Goal: Complete application form: Complete application form

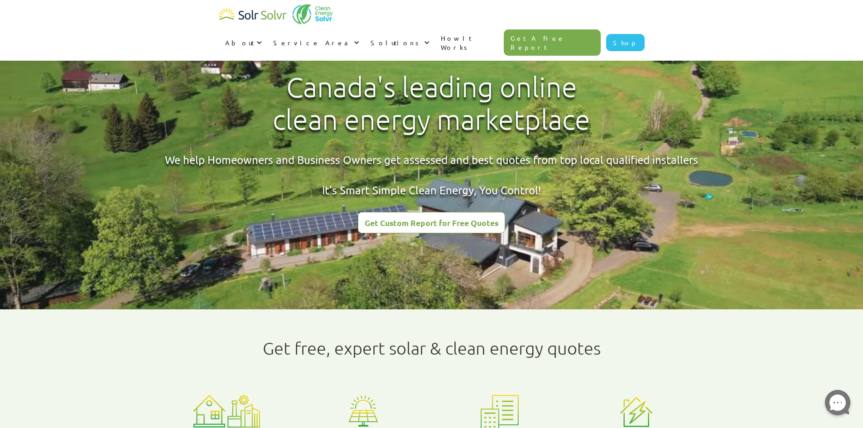
click at [581, 29] on link "Get A Free Report" at bounding box center [552, 42] width 97 height 26
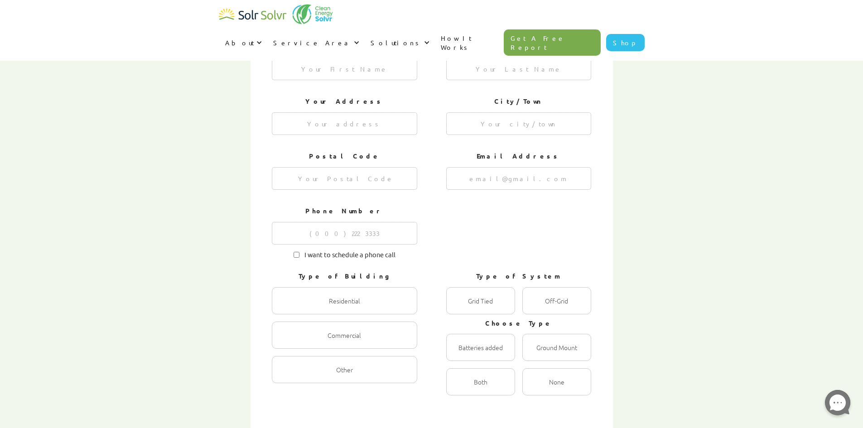
scroll to position [181, 0]
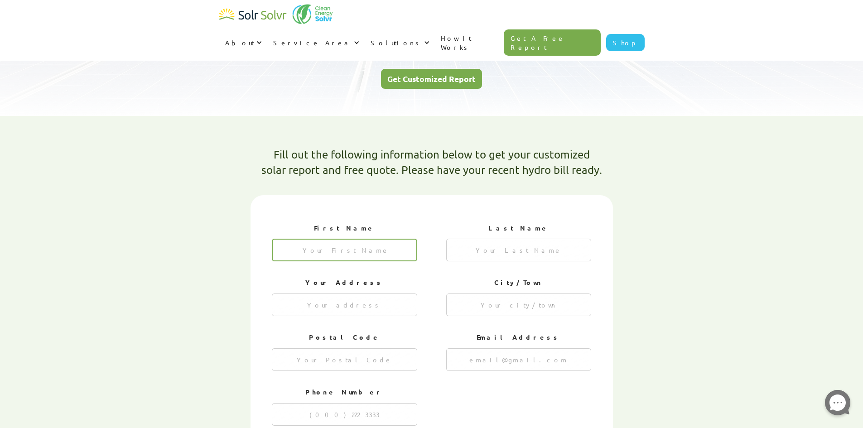
click at [362, 239] on input "1 of 4" at bounding box center [344, 250] width 145 height 23
type input "[PERSON_NAME]"
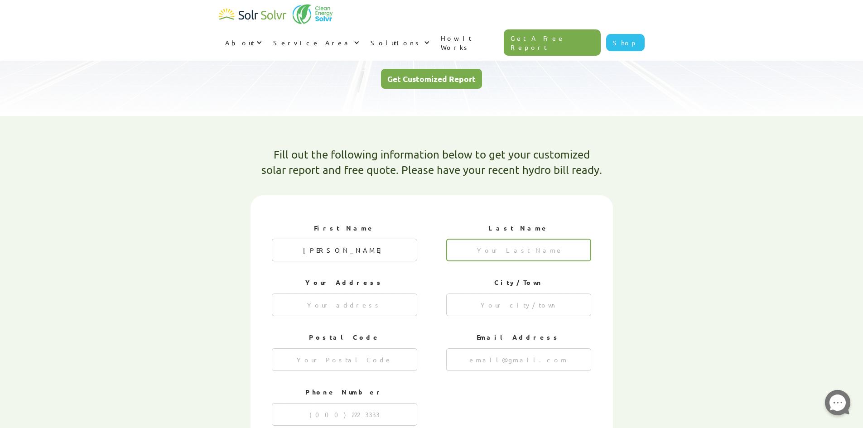
click at [528, 239] on input "1 of 4" at bounding box center [518, 250] width 145 height 23
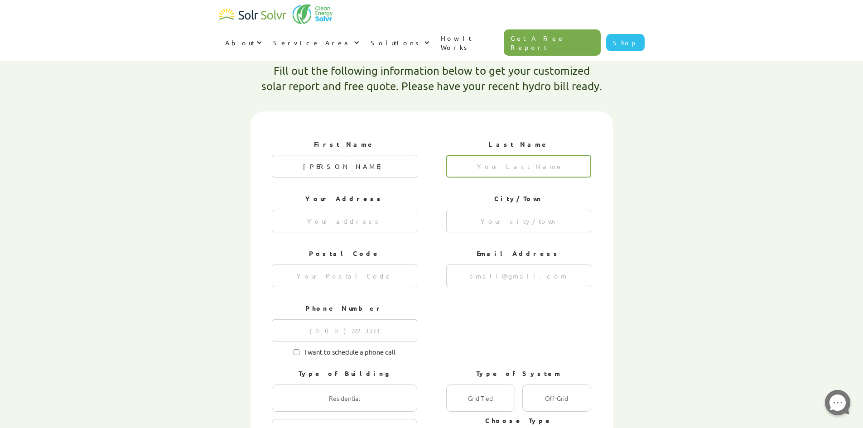
scroll to position [272, 0]
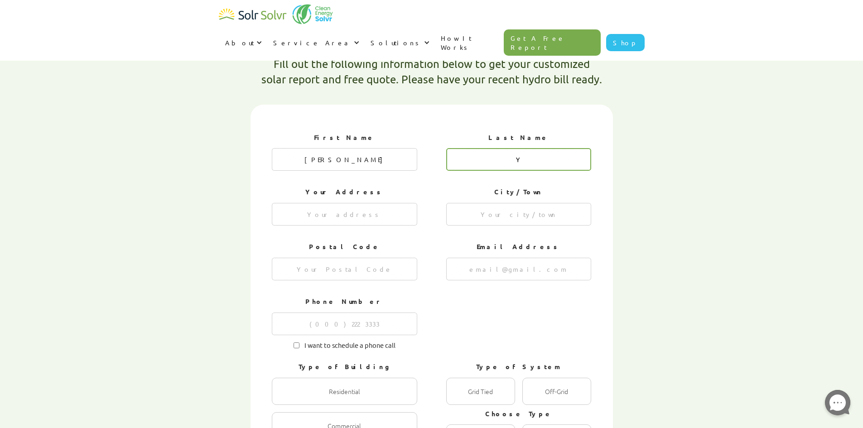
type input "Y"
click at [392, 148] on input "[PERSON_NAME]" at bounding box center [344, 159] width 145 height 23
type input "Tiff"
click at [303, 183] on div "Your Address" at bounding box center [344, 207] width 145 height 48
drag, startPoint x: 329, startPoint y: 184, endPoint x: 336, endPoint y: 184, distance: 7.2
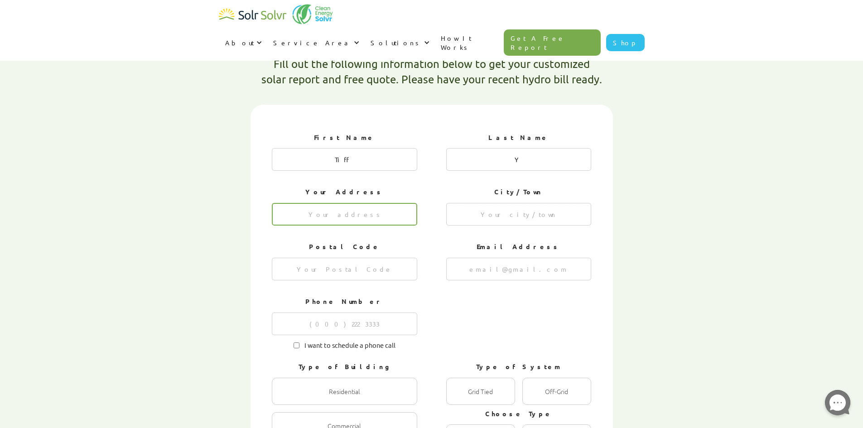
click at [329, 203] on input "1 of 4" at bounding box center [344, 214] width 145 height 23
type input "6"
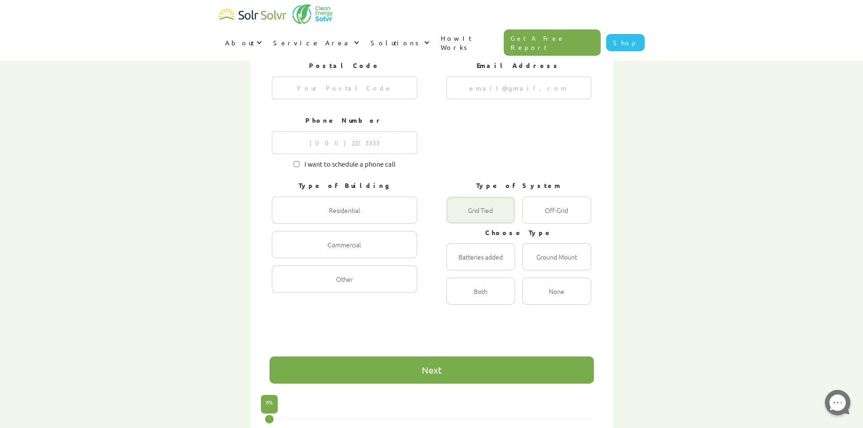
scroll to position [408, 0]
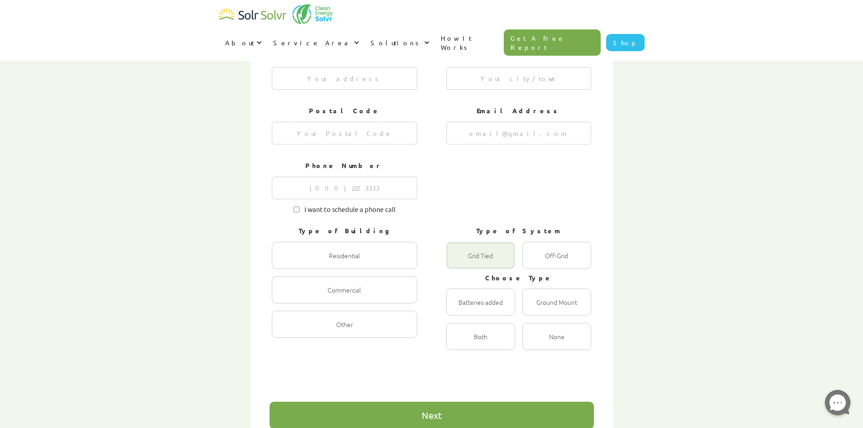
click at [494, 242] on div "1 of 4" at bounding box center [480, 255] width 69 height 27
click at [459, 262] on Tied "Grid Tied Radio" at bounding box center [456, 265] width 6 height 6
radio Tied "true"
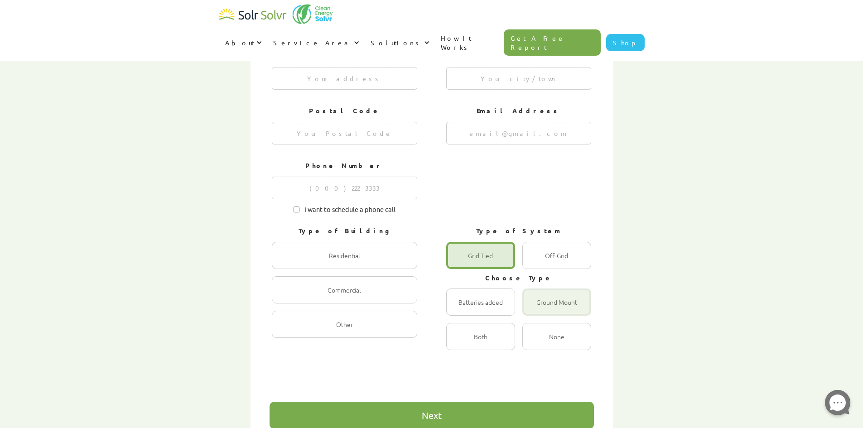
click at [556, 289] on div "1 of 4" at bounding box center [556, 302] width 69 height 27
click at [535, 309] on input "Ground Mount Radio" at bounding box center [532, 312] width 6 height 6
radio input "true"
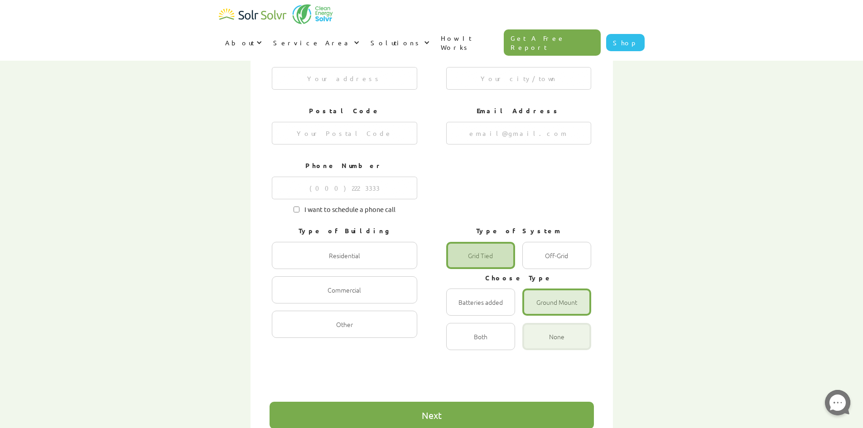
click at [553, 323] on div "1 of 4" at bounding box center [556, 336] width 69 height 27
click at [535, 343] on input "None Radio" at bounding box center [532, 346] width 6 height 6
radio input "true"
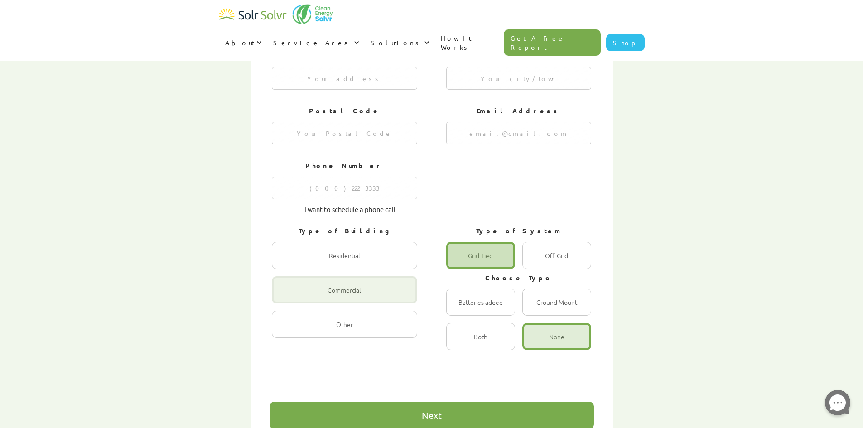
click at [349, 276] on div "1 of 4" at bounding box center [344, 289] width 145 height 27
click at [285, 297] on input "Commercial Radio" at bounding box center [282, 300] width 6 height 6
radio input "true"
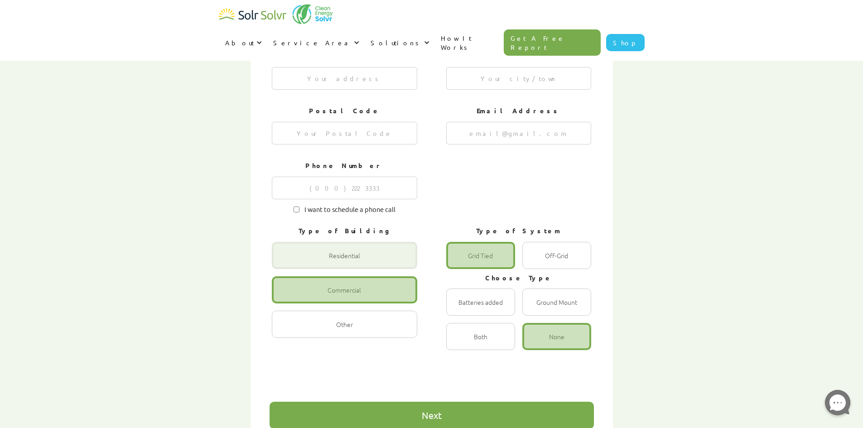
click at [353, 242] on div "1 of 4" at bounding box center [344, 255] width 145 height 27
click at [285, 262] on input "Residential Radio" at bounding box center [282, 265] width 6 height 6
radio input "true"
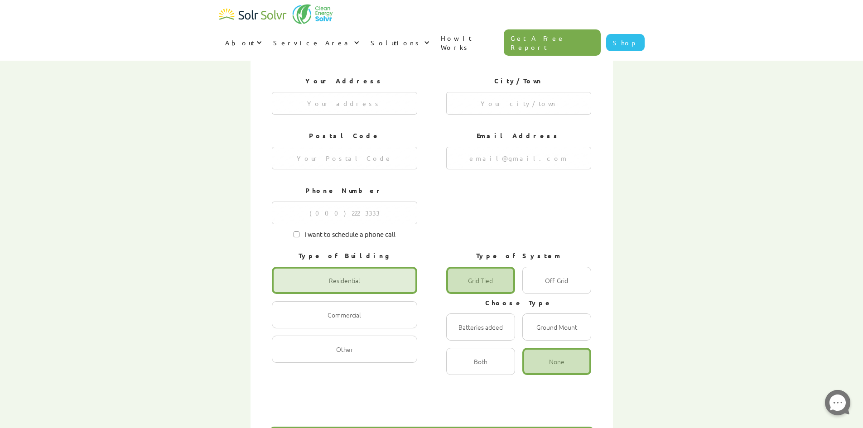
scroll to position [317, 0]
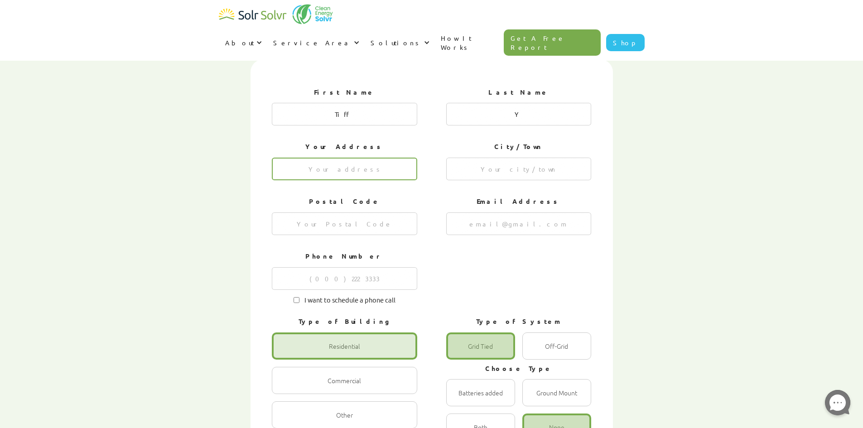
drag, startPoint x: 402, startPoint y: 141, endPoint x: 401, endPoint y: 150, distance: 8.7
click at [402, 158] on input "1 of 4" at bounding box center [344, 169] width 145 height 23
type input "T"
type input "Tipp Dr"
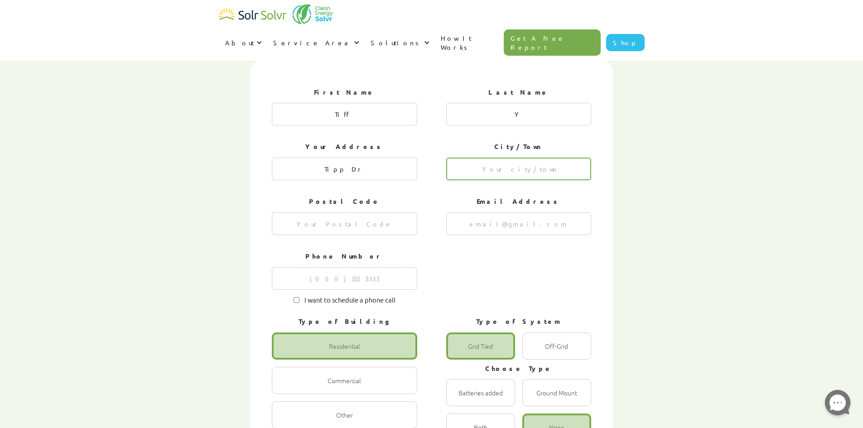
click at [448, 158] on input "1 of 4" at bounding box center [518, 169] width 145 height 23
type input "[GEOGRAPHIC_DATA]"
click at [389, 193] on div "Postal Code" at bounding box center [344, 217] width 145 height 48
click at [391, 213] on input "1 of 4" at bounding box center [344, 224] width 145 height 23
type input "K"
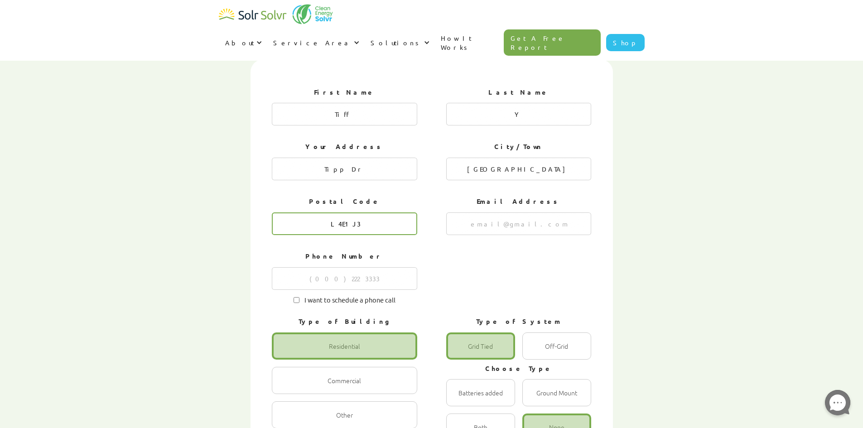
type input "L4E1J3"
click at [486, 213] on input "1 of 4" at bounding box center [518, 224] width 145 height 23
type input "t"
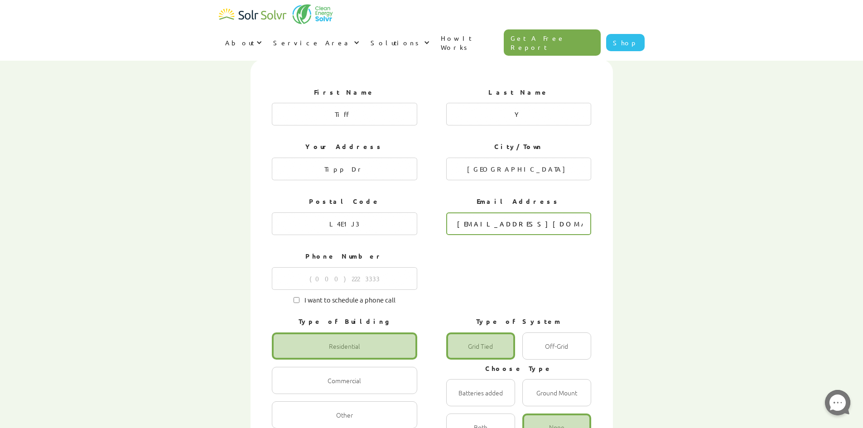
drag, startPoint x: 571, startPoint y: 195, endPoint x: 430, endPoint y: 196, distance: 140.9
click at [446, 213] on input "[EMAIL_ADDRESS][DOMAIN_NAME]" at bounding box center [518, 224] width 145 height 23
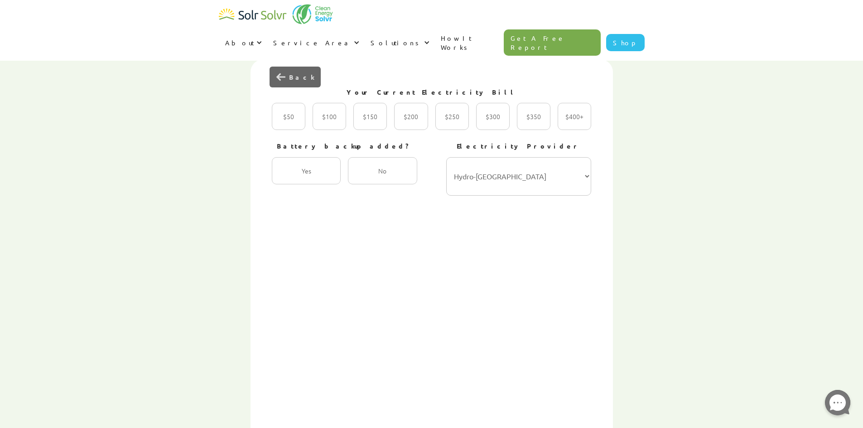
click at [284, 72] on img "previous slide" at bounding box center [280, 76] width 9 height 9
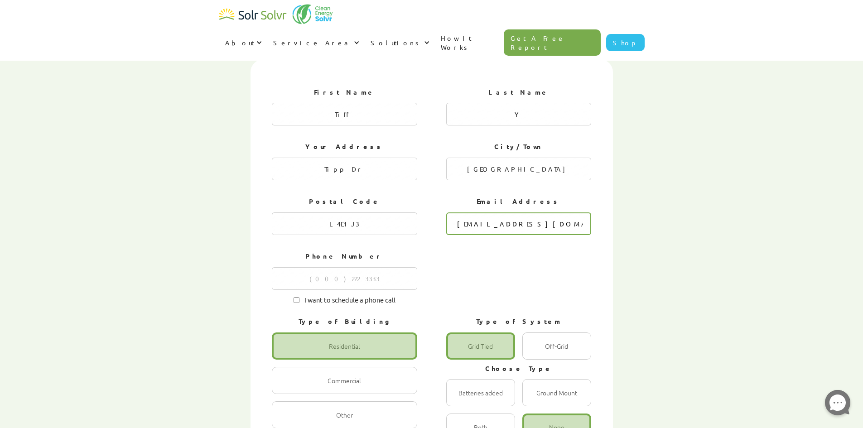
click at [525, 213] on input "[EMAIL_ADDRESS][DOMAIN_NAME]" at bounding box center [518, 224] width 145 height 23
drag, startPoint x: 551, startPoint y: 192, endPoint x: 361, endPoint y: 192, distance: 190.8
click at [398, 189] on div "First Name Tiff Last Name Y Your Address [GEOGRAPHIC_DATA]/Town [GEOGRAPHIC_DAT…" at bounding box center [431, 198] width 319 height 230
type input "[EMAIL_ADDRESS][DOMAIN_NAME]"
click at [537, 103] on input "Y" at bounding box center [518, 114] width 145 height 23
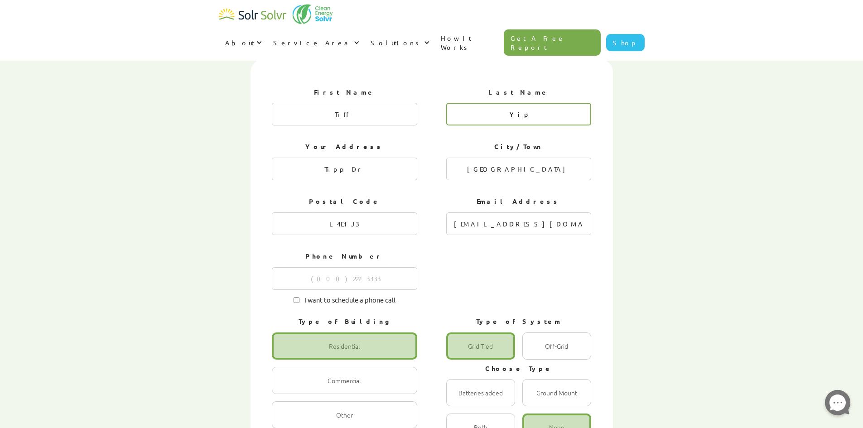
type input "Yip"
click at [376, 267] on input "1 of 4" at bounding box center [344, 278] width 145 height 23
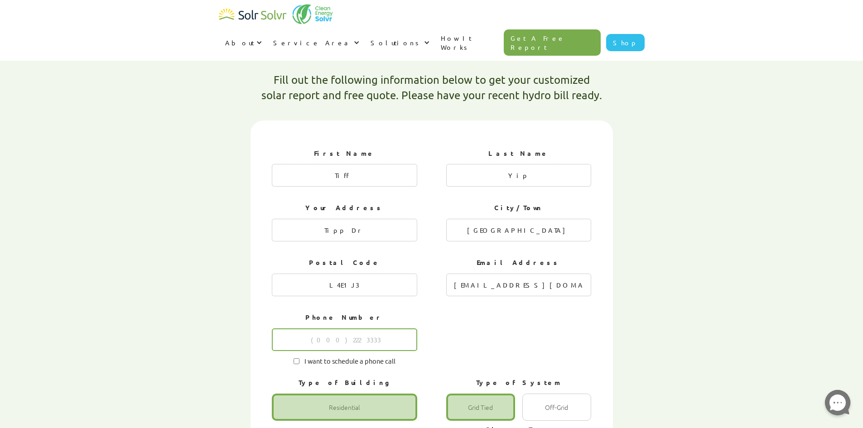
scroll to position [272, 0]
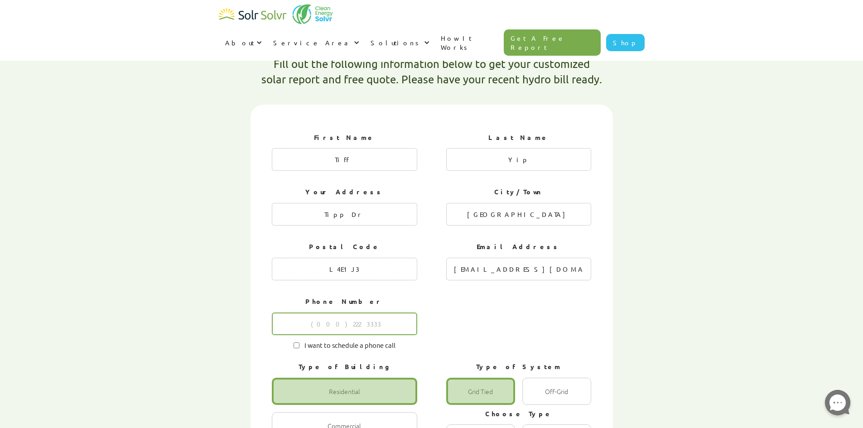
click at [382, 313] on input "1 of 4" at bounding box center [344, 324] width 145 height 23
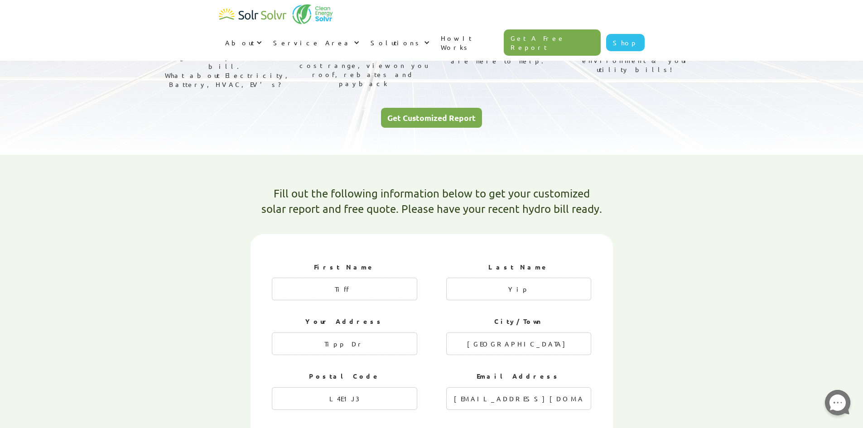
scroll to position [317, 0]
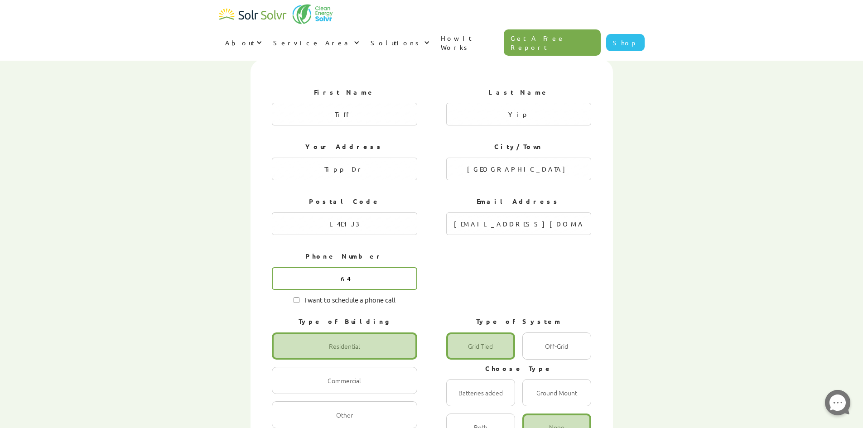
type input "6"
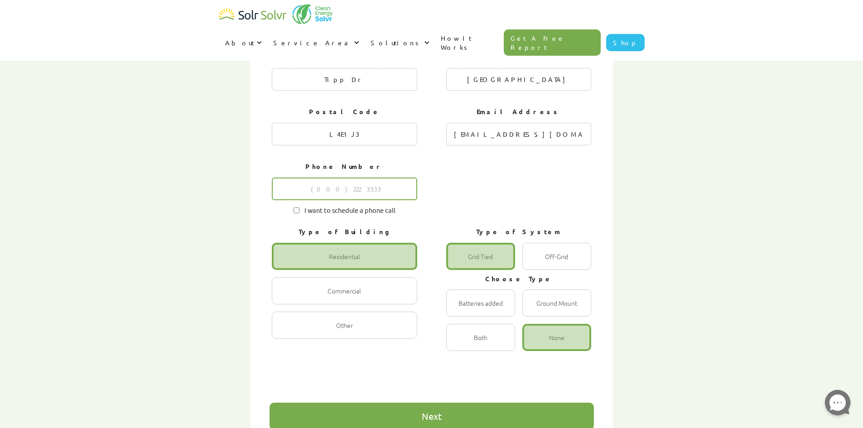
scroll to position [408, 0]
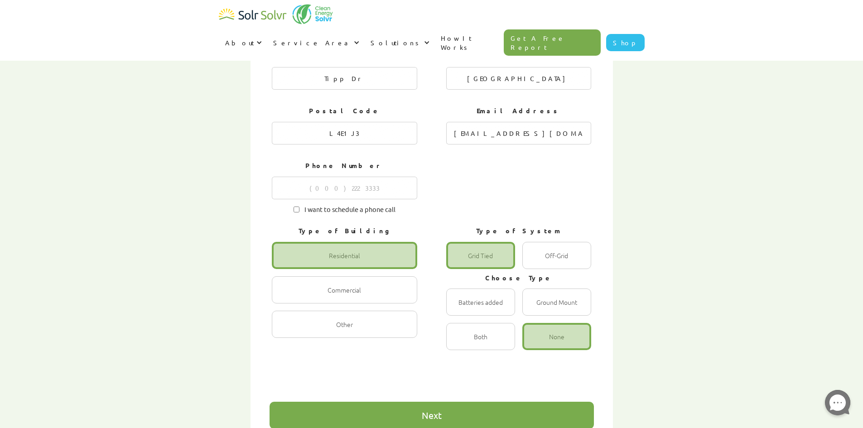
click at [512, 402] on div "Next" at bounding box center [432, 415] width 324 height 27
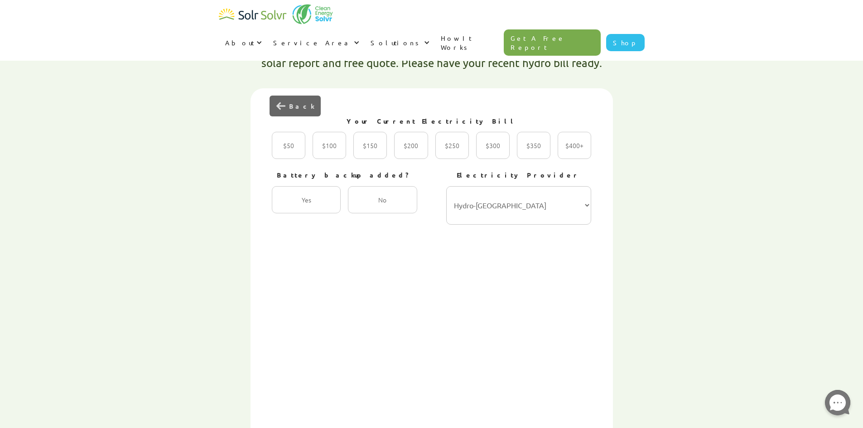
scroll to position [272, 0]
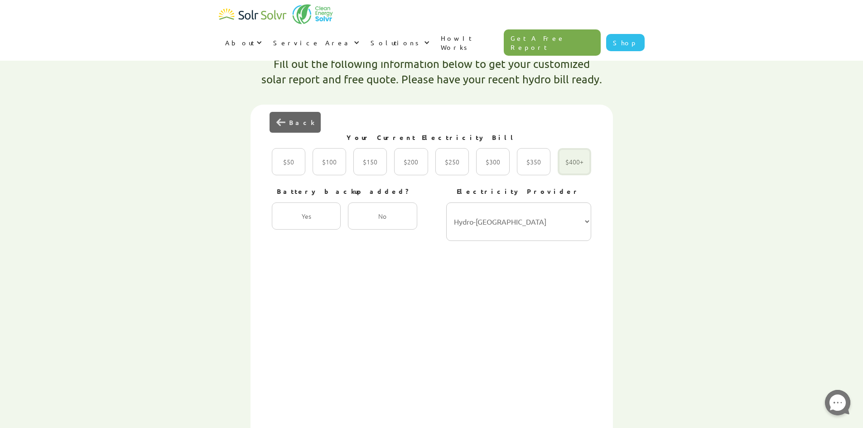
click at [583, 148] on div "2 of 4" at bounding box center [575, 161] width 34 height 27
click at [570, 169] on input "$400+ Radio" at bounding box center [568, 172] width 6 height 6
radio input "true"
click at [552, 203] on select "Hydro-Québec Hydro One Ontario Power Generation BC Hydro Alectra Utilities ENMA…" at bounding box center [518, 222] width 145 height 39
select select "Alectra Utilities"
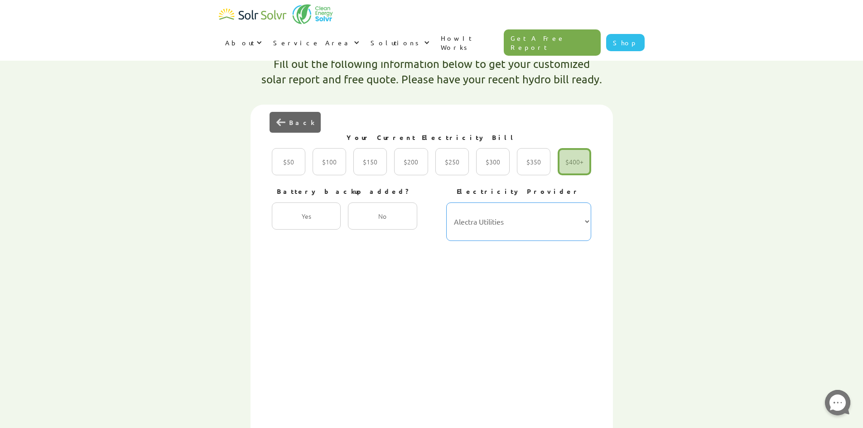
click at [446, 203] on select "Hydro-Québec Hydro One Ontario Power Generation BC Hydro Alectra Utilities ENMA…" at bounding box center [518, 222] width 145 height 39
click at [405, 235] on div "First Name Tiff Last Name [PERSON_NAME] Your Address [GEOGRAPHIC_DATA]/Town [GE…" at bounding box center [432, 322] width 324 height 396
click at [375, 203] on div "2 of 4" at bounding box center [382, 216] width 69 height 27
click at [361, 223] on input "No Radio" at bounding box center [358, 226] width 6 height 6
radio input "true"
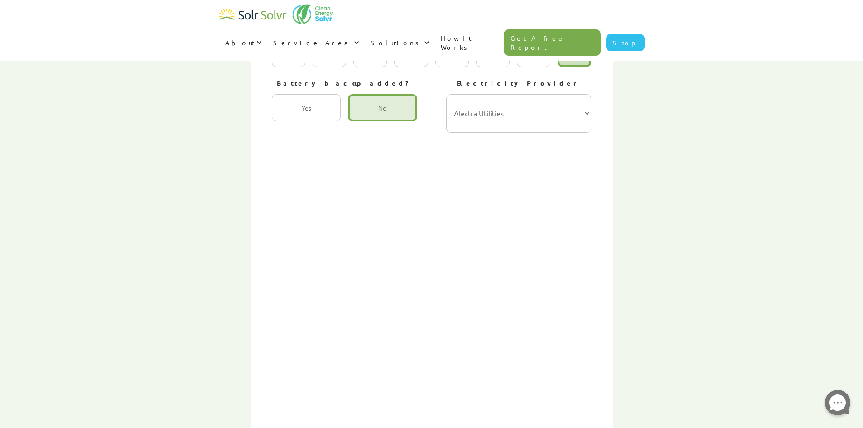
scroll to position [408, 0]
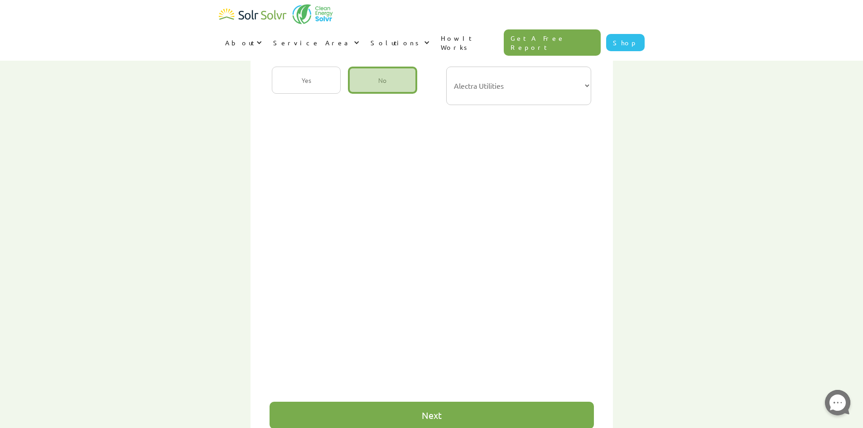
click at [491, 344] on div "First Name Tiff Last Name [PERSON_NAME] Your Address [GEOGRAPHIC_DATA]/Town [GE…" at bounding box center [432, 208] width 324 height 441
click at [493, 402] on div "Next" at bounding box center [432, 415] width 324 height 27
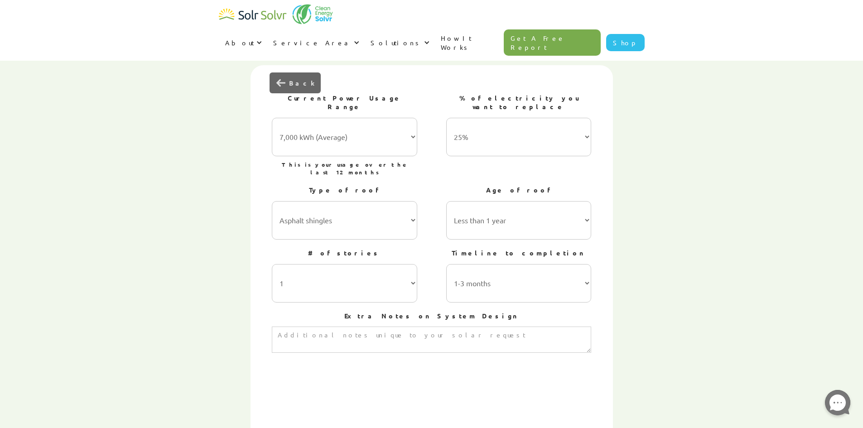
scroll to position [272, 0]
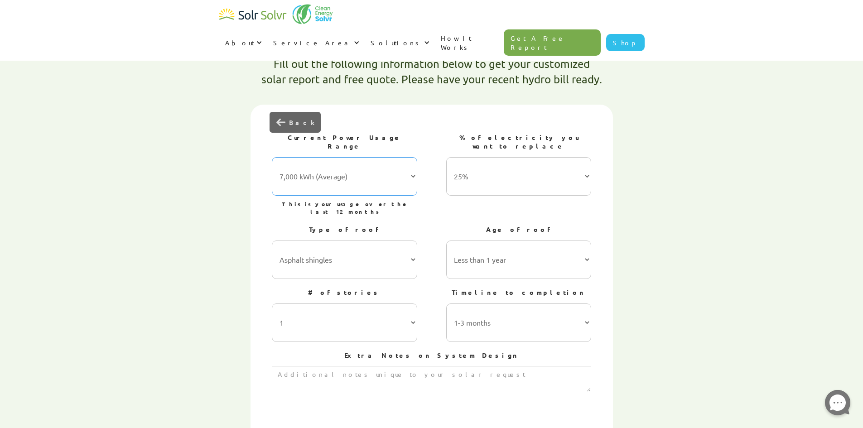
click at [390, 157] on select "7,000 kWh (Average) 10,000 kWh 15,000 kWh 20,000 kWh 25,000 kWh+" at bounding box center [344, 176] width 145 height 39
click at [509, 157] on select "25% 50% 75% 100%" at bounding box center [518, 176] width 145 height 39
select select "100%"
click at [446, 157] on select "25% 50% 75% 100%" at bounding box center [518, 176] width 145 height 39
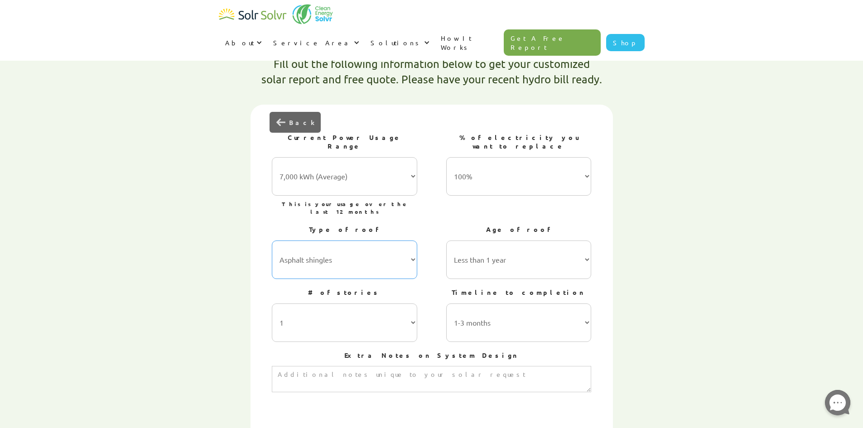
click at [362, 241] on select "Asphalt shingles Metal roofing Stone-coated steel Slate Rubber slate Clay and c…" at bounding box center [344, 260] width 145 height 39
click at [365, 241] on select "Asphalt shingles Metal roofing Stone-coated steel Slate Rubber slate Clay and c…" at bounding box center [344, 260] width 145 height 39
click at [473, 241] on select "Less than 1 year 1-5 years 5-10 years 10-15 years 20-30 years 30+ years" at bounding box center [518, 260] width 145 height 39
select select "1-5 years"
click at [446, 241] on select "Less than 1 year 1-5 years 5-10 years 10-15 years 20-30 years 30+ years" at bounding box center [518, 260] width 145 height 39
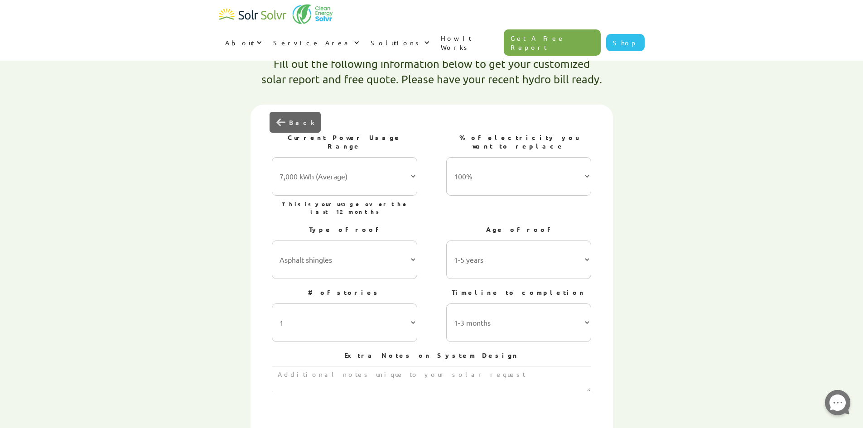
click at [432, 284] on div "# of stories 1 2 3 or more Timeline to completion 1-3 months 3-6 months 6-12 mo…" at bounding box center [431, 315] width 319 height 63
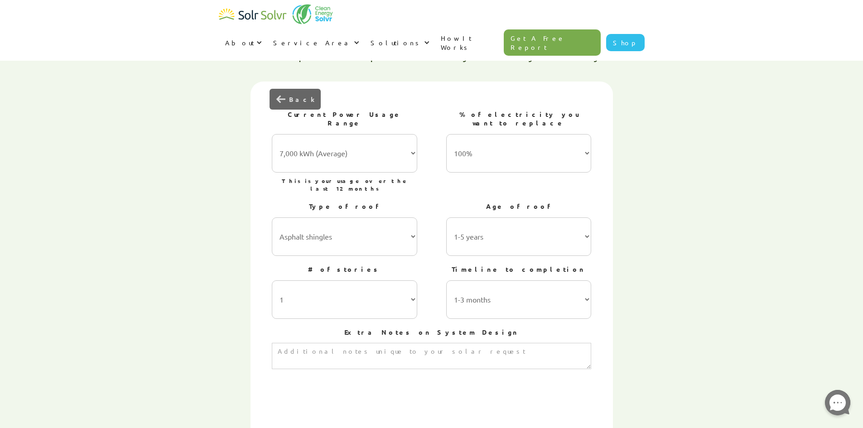
scroll to position [317, 0]
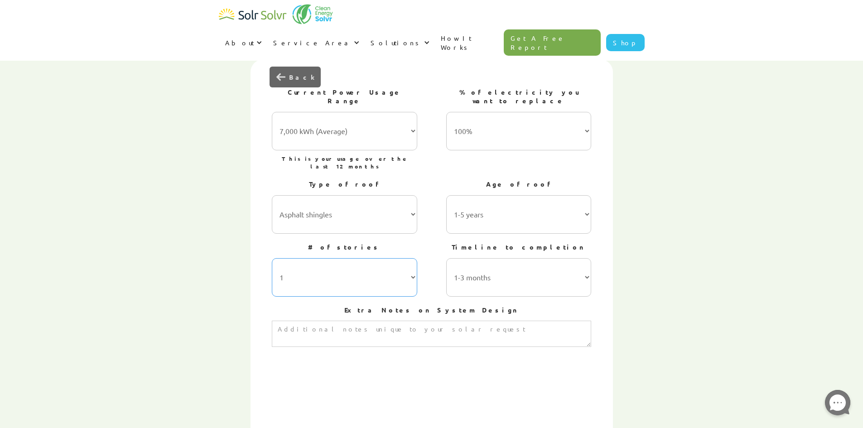
click at [387, 258] on select "1 2 3 or more" at bounding box center [344, 277] width 145 height 39
click at [372, 258] on select "1 2 3 or more" at bounding box center [344, 277] width 145 height 39
select select "2"
click at [272, 258] on select "1 2 3 or more" at bounding box center [344, 277] width 145 height 39
click at [507, 258] on select "1-3 months 3-6 months 6-12 months 12-24 months 24+ months" at bounding box center [518, 277] width 145 height 39
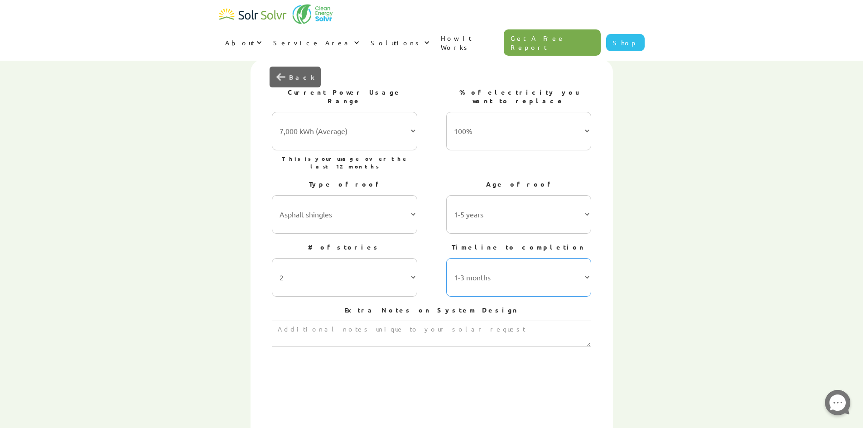
select select "Greater than 24 months"
click at [446, 258] on select "1-3 months 3-6 months 6-12 months 12-24 months 24+ months" at bounding box center [518, 277] width 145 height 39
click at [429, 251] on div "# of stories 1 2 3 or more Timeline to completion 1-3 months 3-6 months 6-12 mo…" at bounding box center [431, 269] width 319 height 63
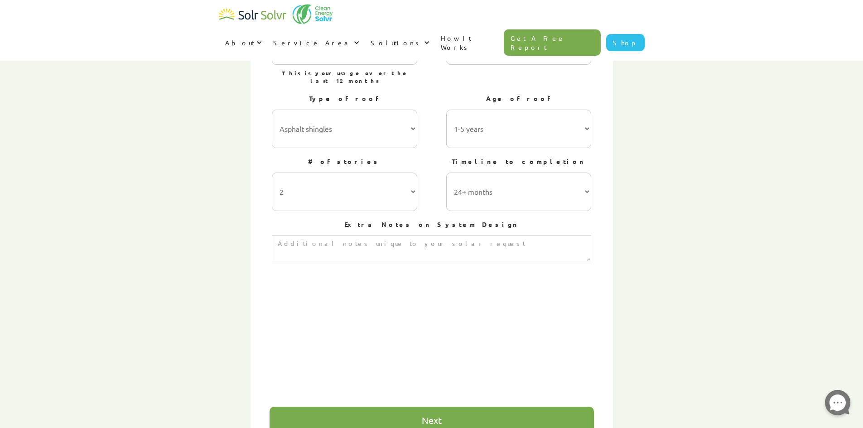
scroll to position [408, 0]
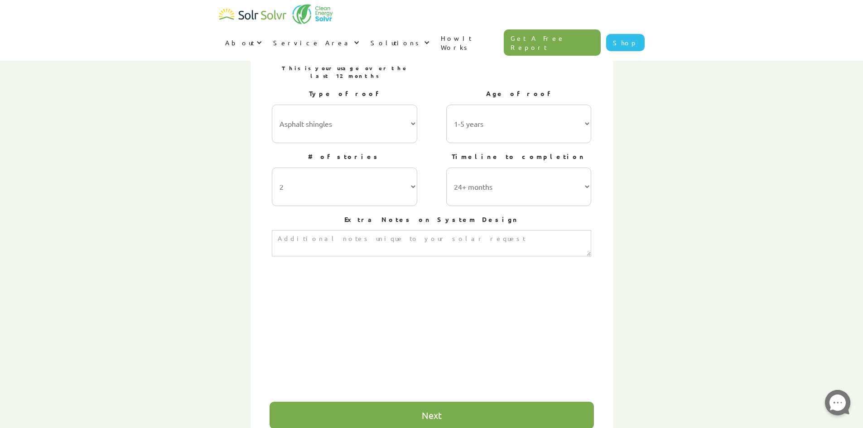
click at [440, 402] on div "Next" at bounding box center [432, 415] width 324 height 27
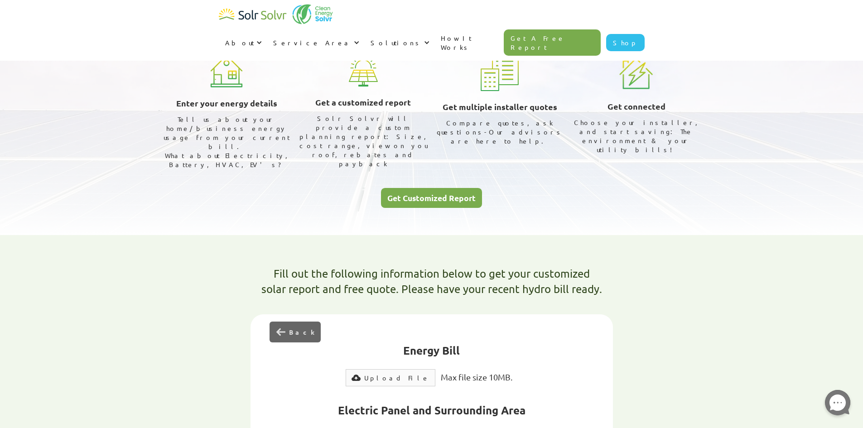
scroll to position [0, 0]
